Goal: Navigation & Orientation: Find specific page/section

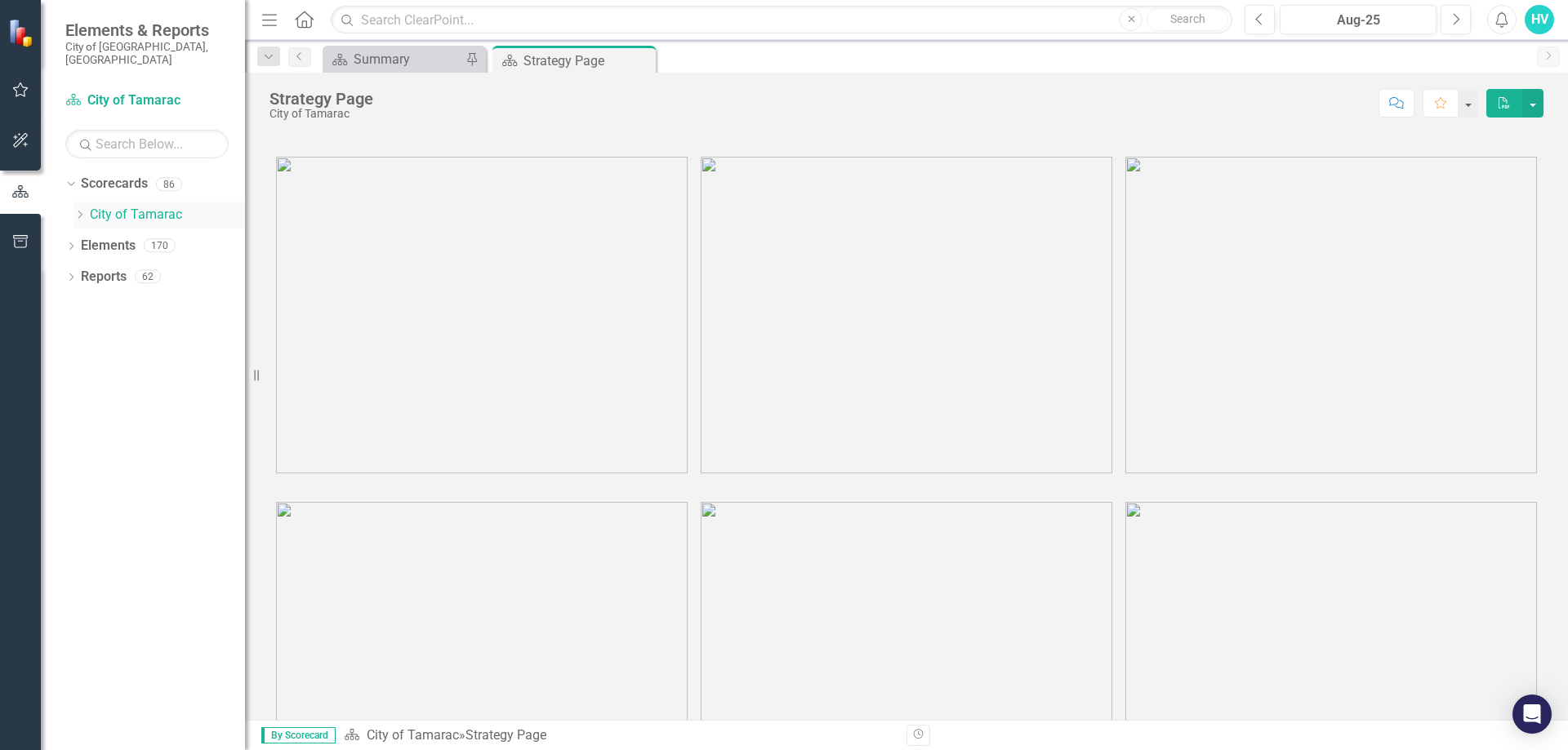
click at [81, 211] on icon at bounding box center [80, 215] width 4 height 8
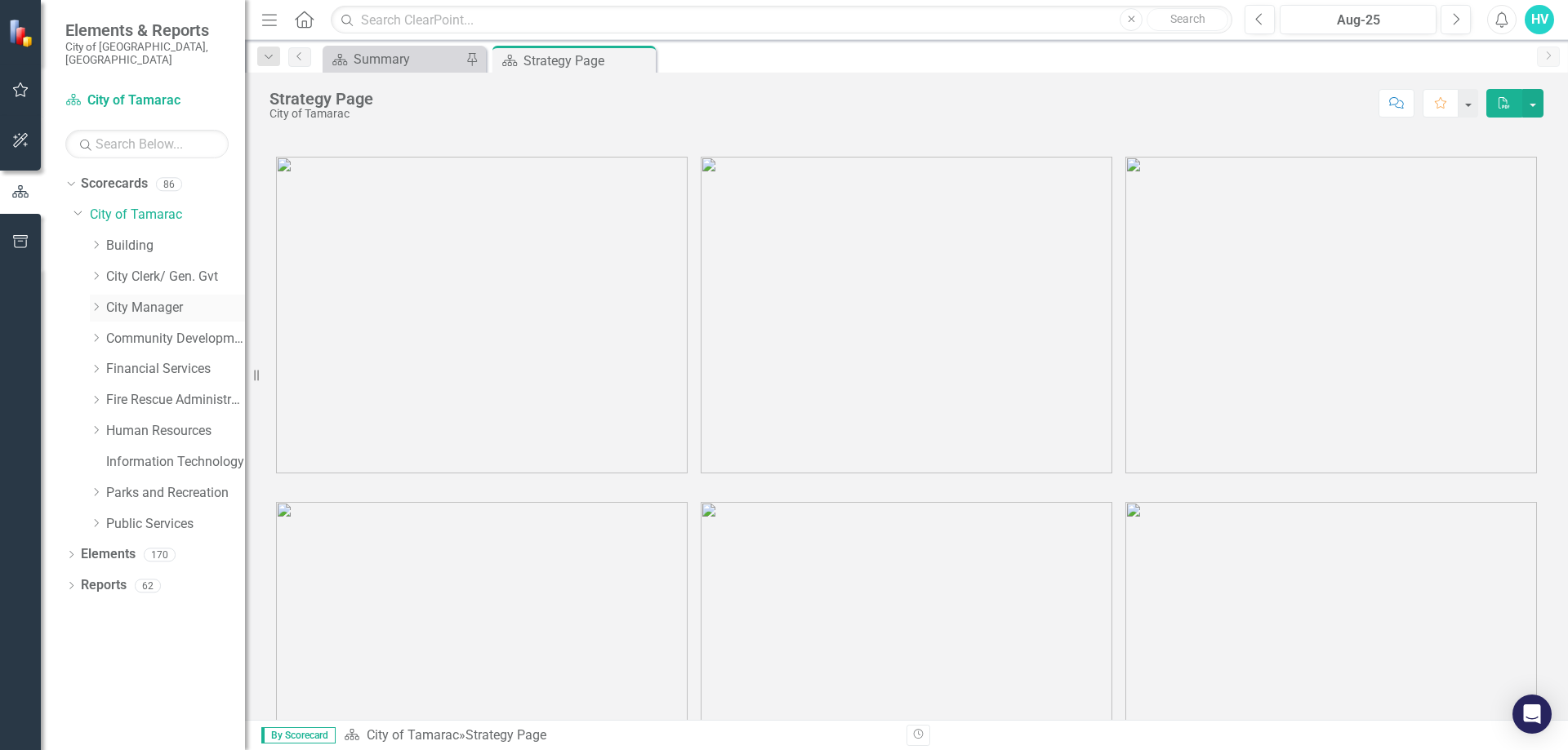
click at [96, 303] on icon at bounding box center [96, 307] width 4 height 8
click at [99, 271] on icon "Dropdown" at bounding box center [96, 276] width 13 height 10
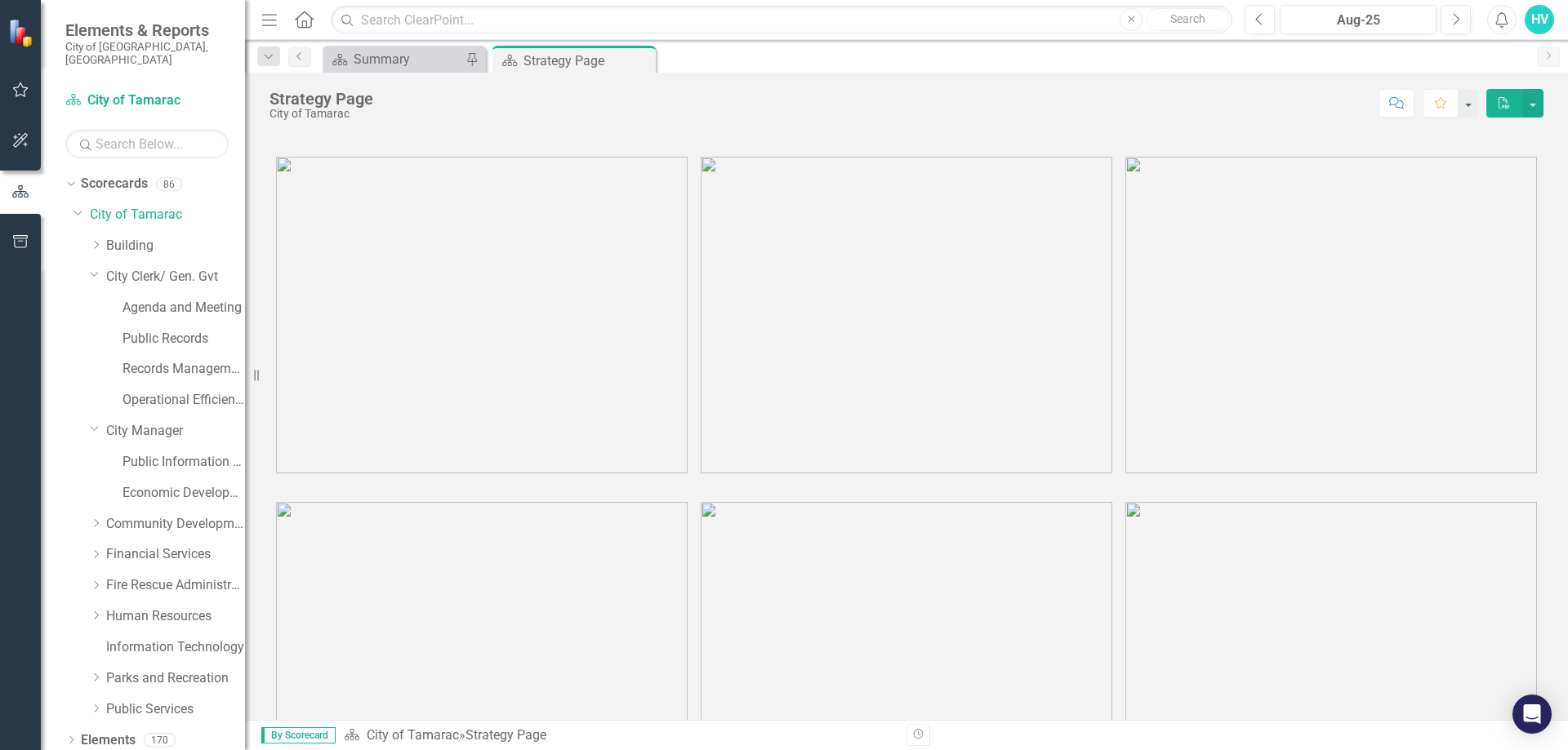
scroll to position [25, 0]
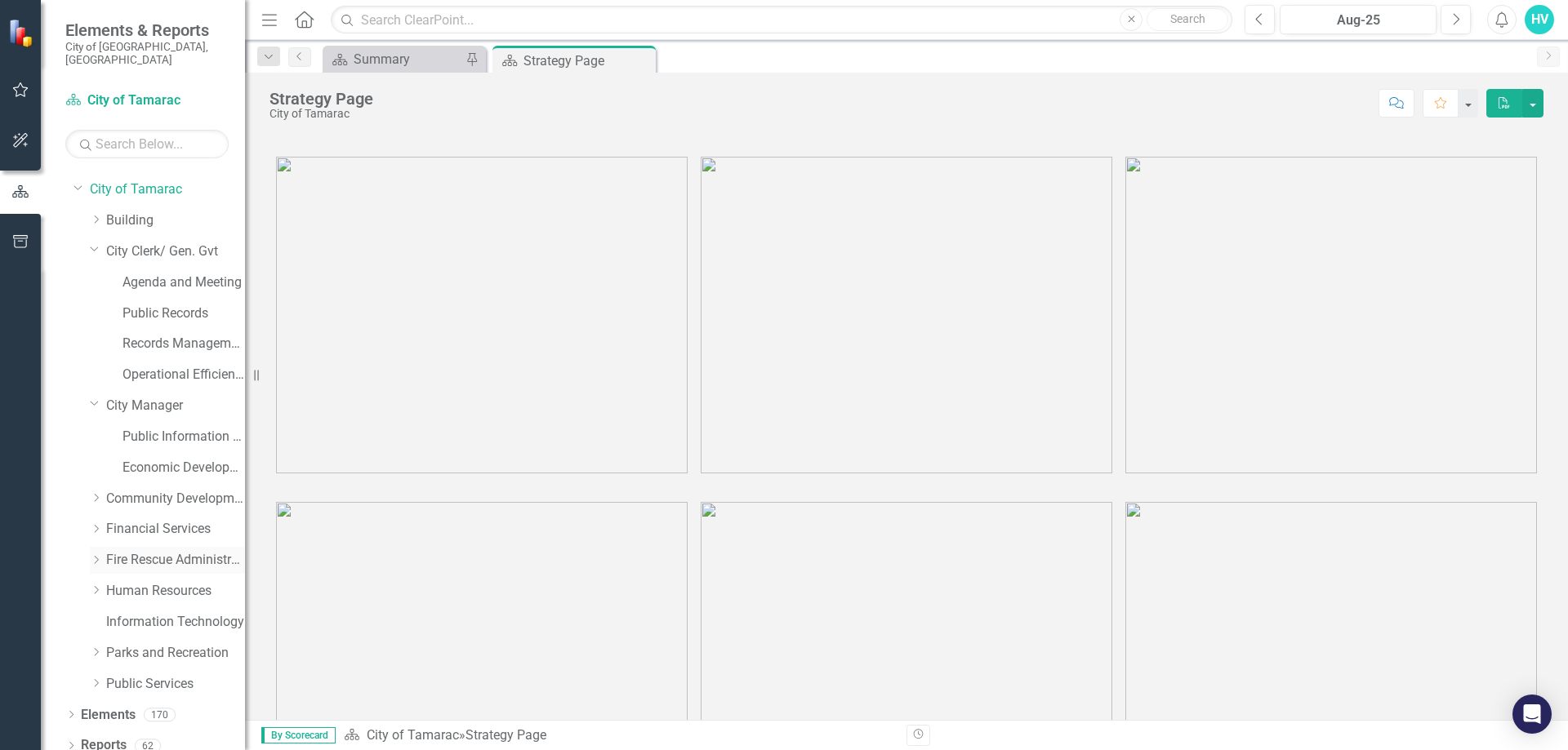
click at [93, 555] on icon "Dropdown" at bounding box center [96, 560] width 13 height 10
click at [125, 582] on link "Fire Rescue - Operations" at bounding box center [184, 591] width 122 height 18
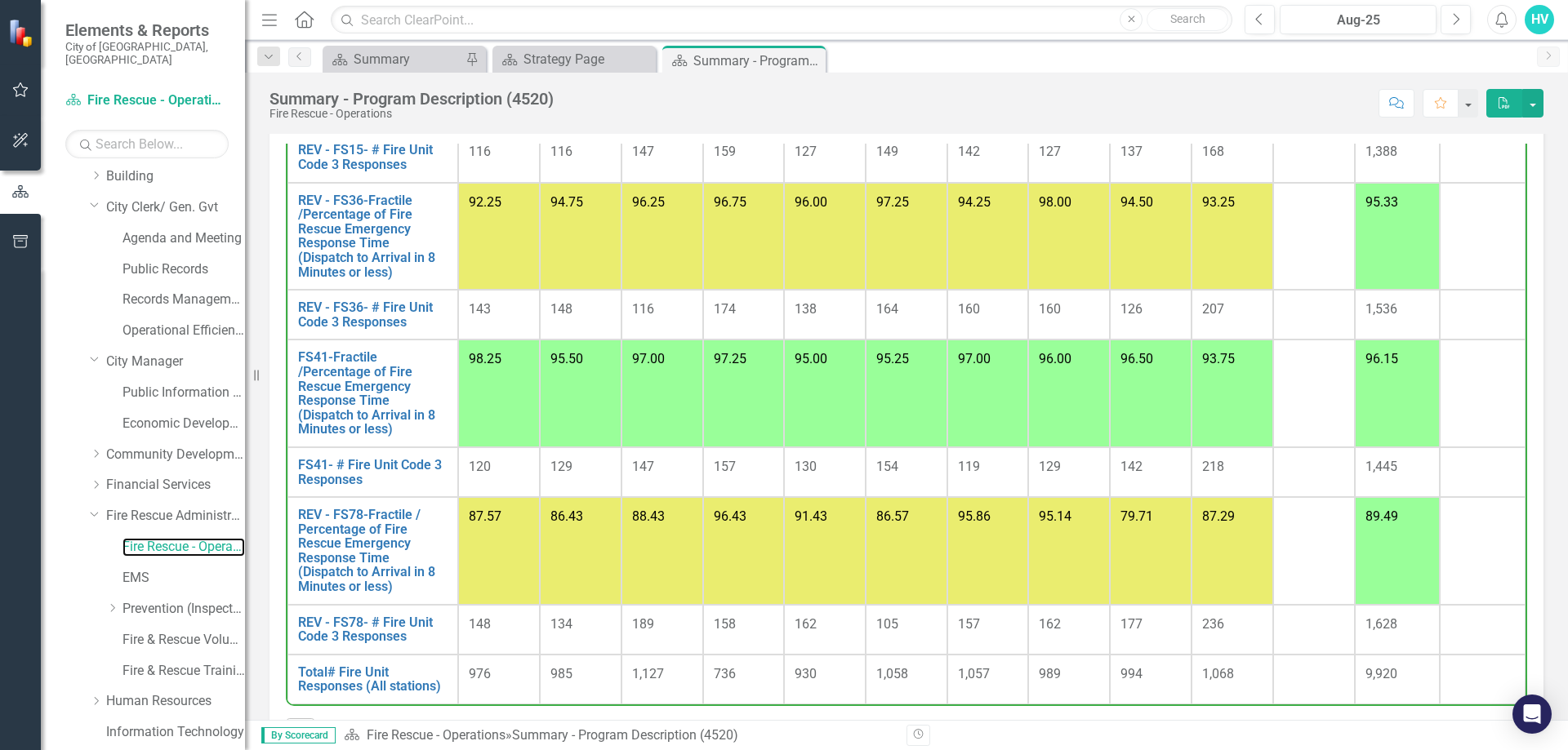
scroll to position [107, 0]
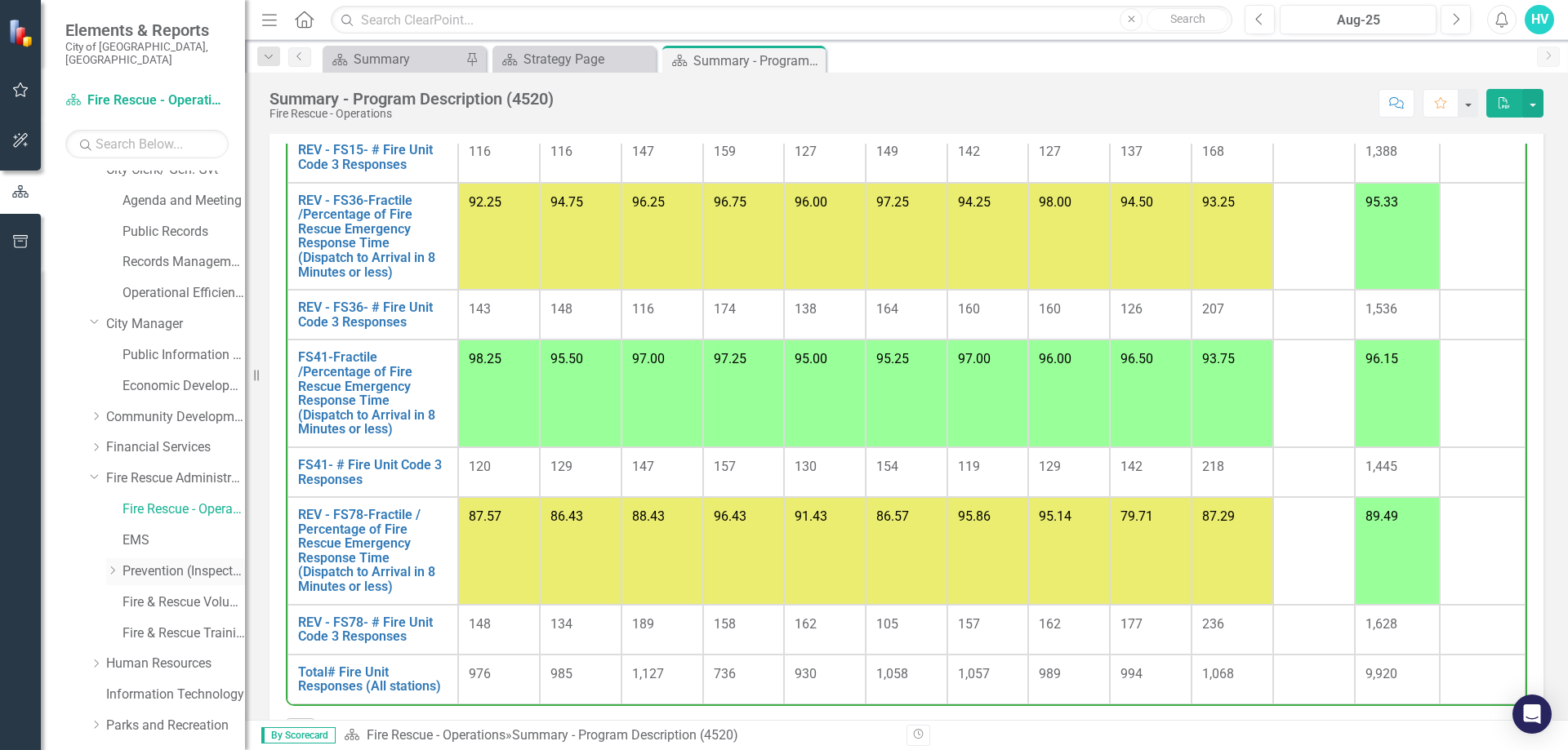
click at [112, 566] on icon at bounding box center [112, 570] width 4 height 8
click at [147, 564] on link "Prevention (Inspections)" at bounding box center [184, 572] width 122 height 18
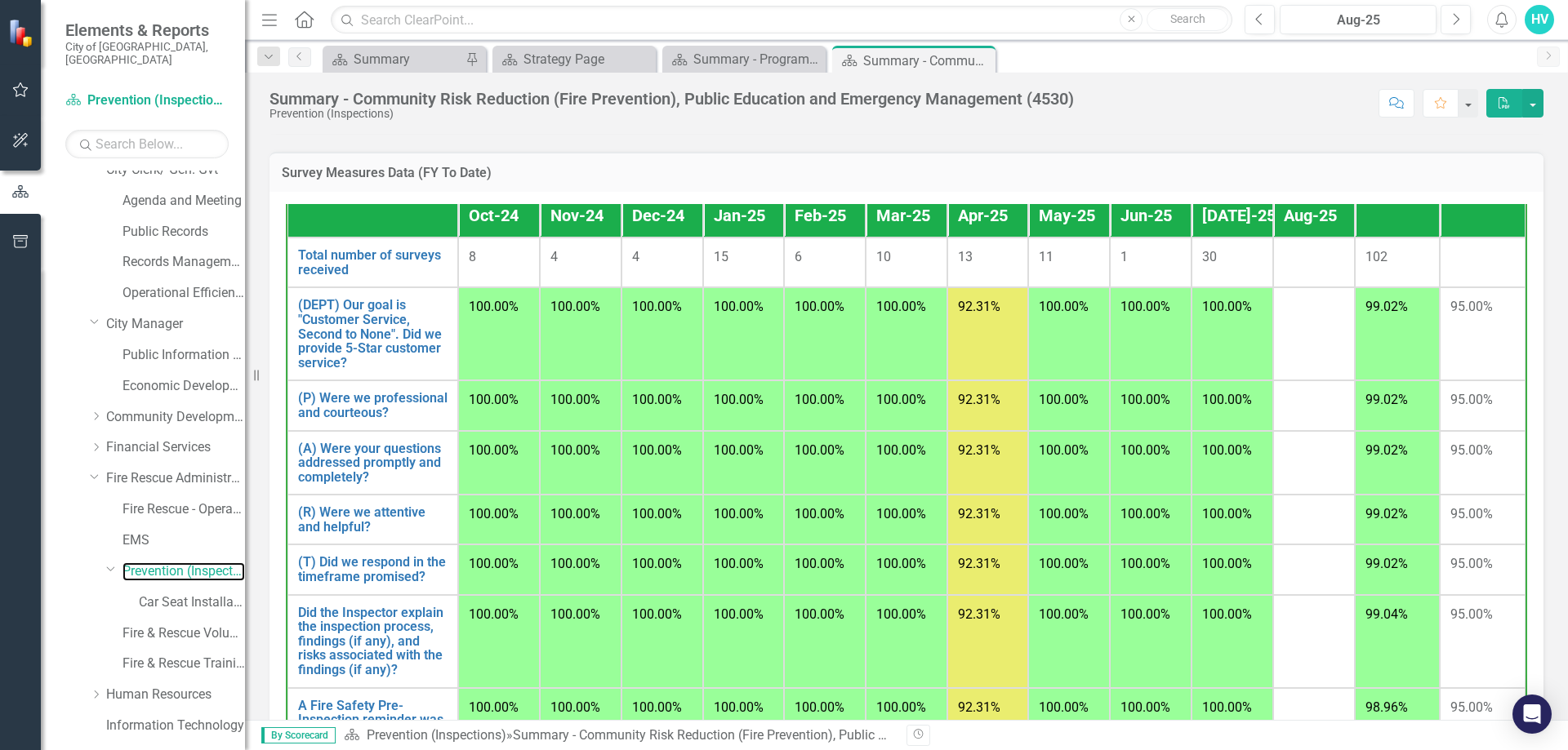
scroll to position [84, 0]
